Goal: Find specific page/section: Find specific page/section

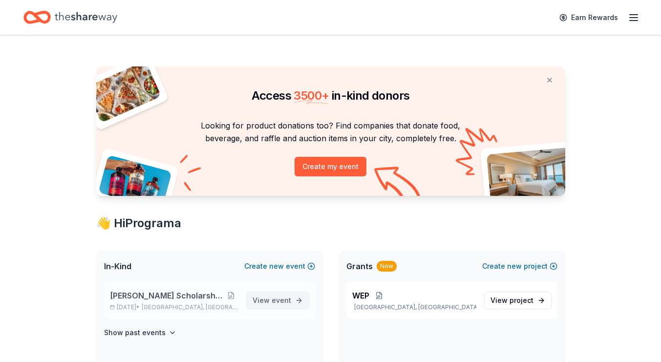
click at [276, 302] on span "event" at bounding box center [282, 300] width 20 height 8
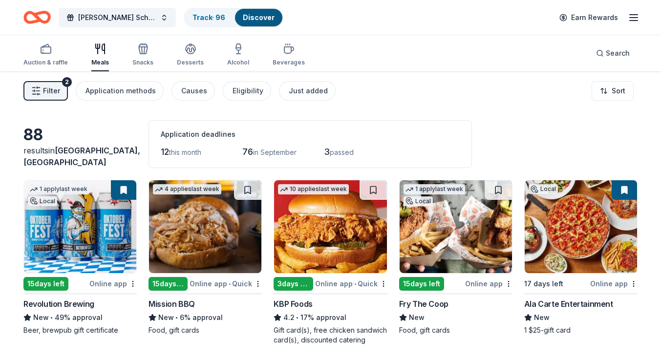
click at [50, 94] on span "Filter" at bounding box center [51, 91] width 17 height 12
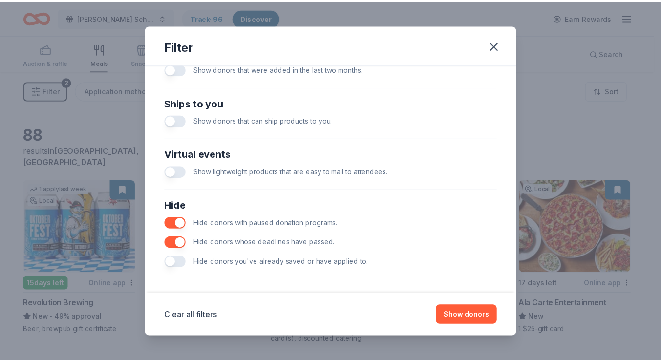
scroll to position [415, 0]
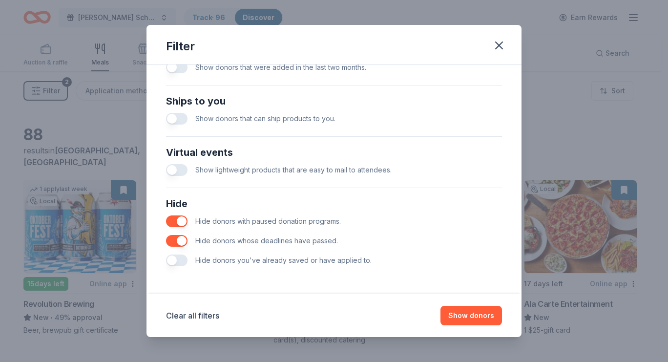
click at [182, 261] on button "button" at bounding box center [176, 260] width 21 height 12
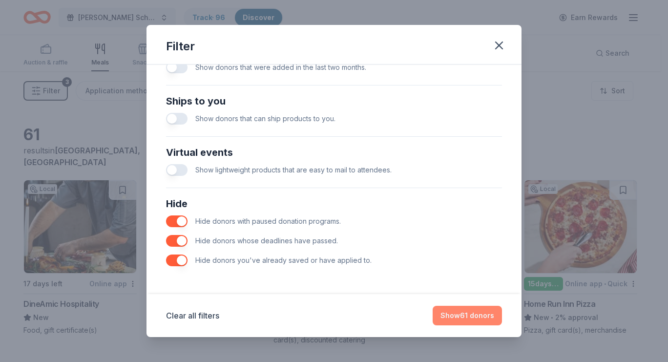
click at [470, 319] on button "Show 61 donors" at bounding box center [467, 316] width 69 height 20
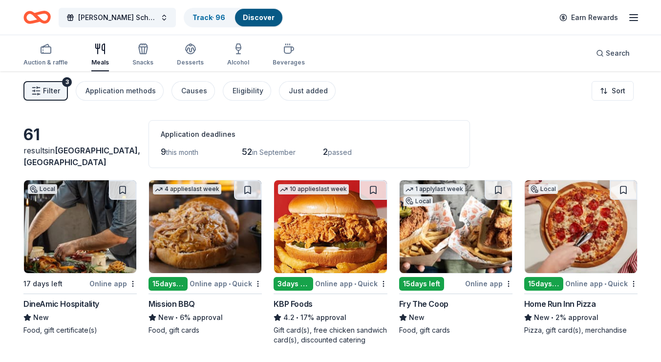
click at [48, 90] on span "Filter" at bounding box center [51, 91] width 17 height 12
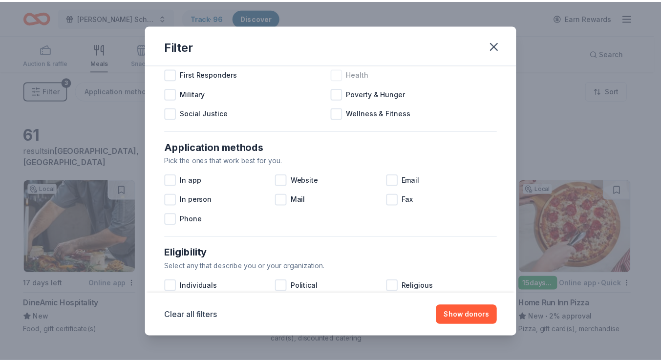
scroll to position [415, 0]
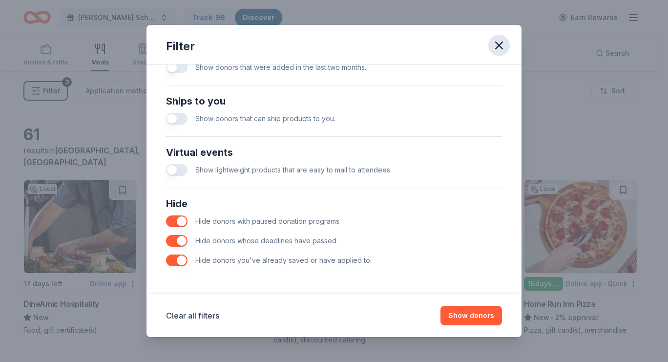
click at [500, 42] on icon "button" at bounding box center [499, 46] width 14 height 14
